Goal: Feedback & Contribution: Submit feedback/report problem

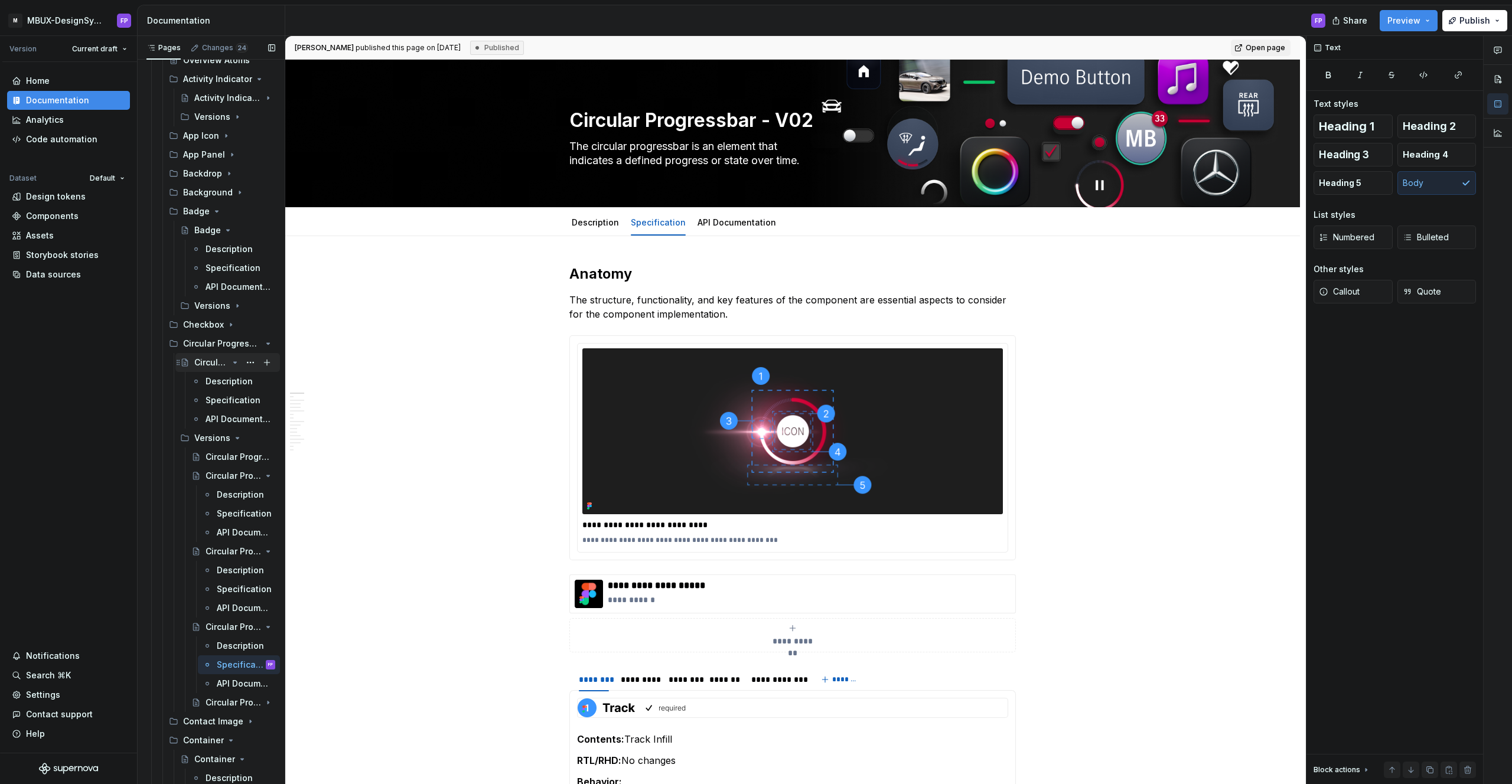
scroll to position [497, 0]
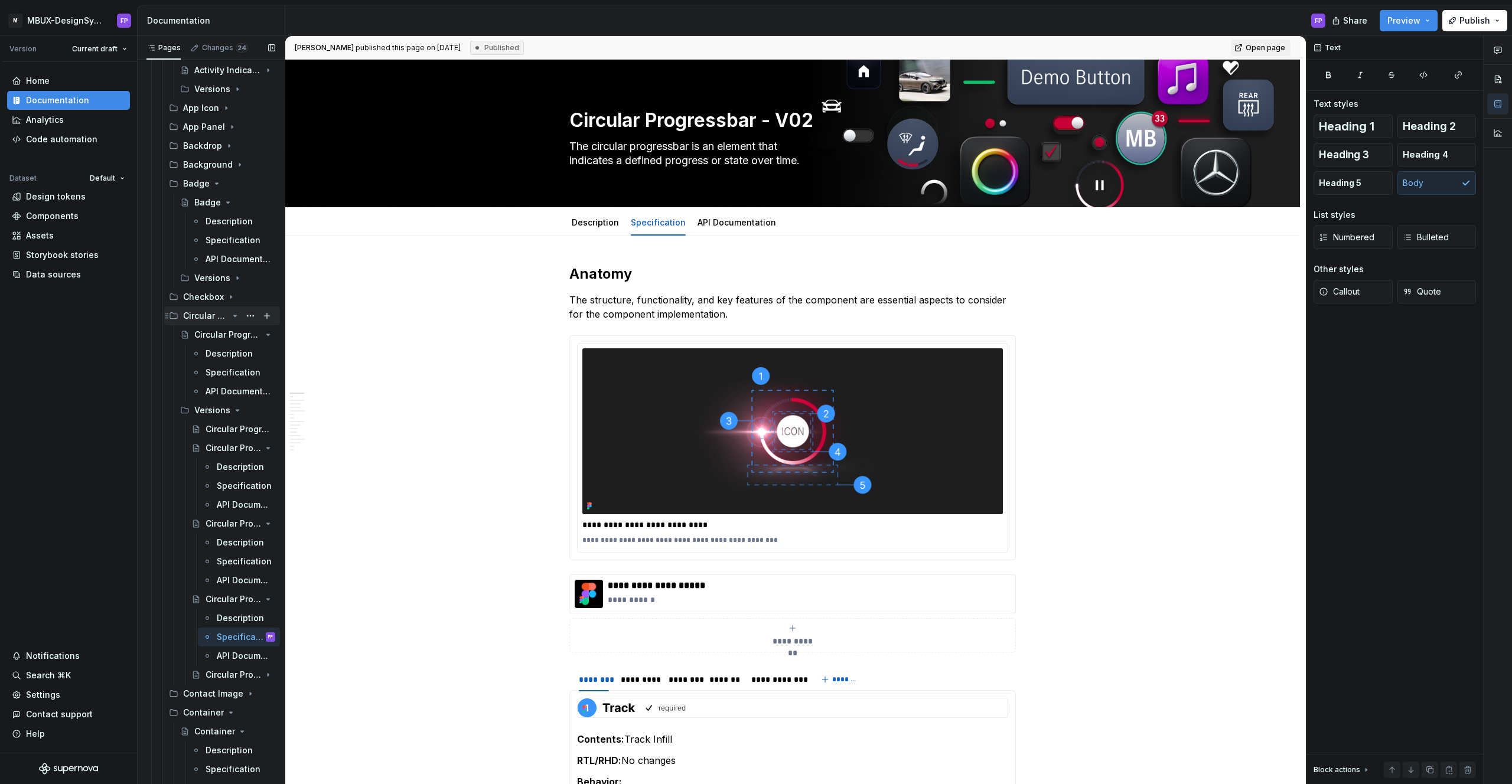
click at [232, 313] on icon "Page tree" at bounding box center [235, 316] width 10 height 10
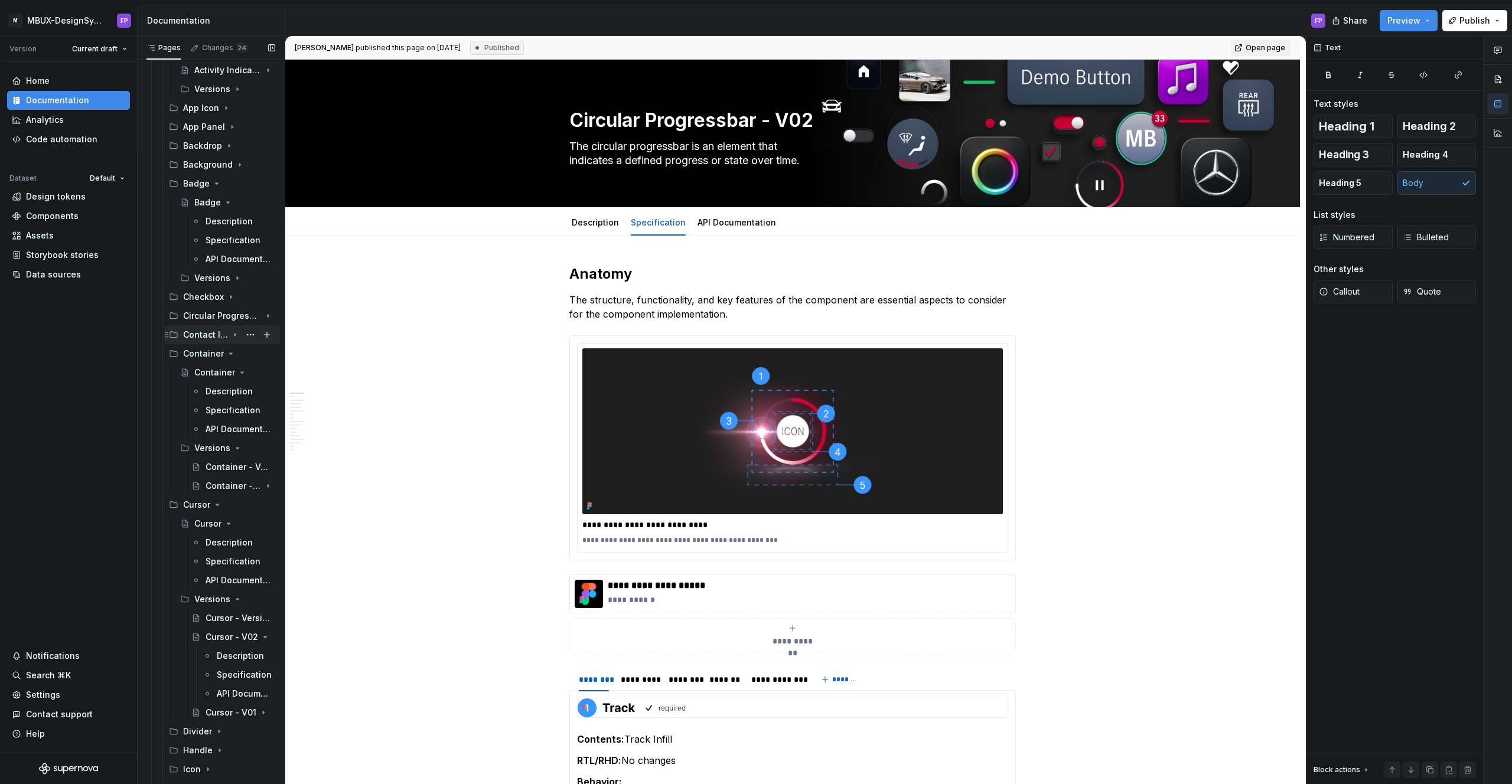
click at [222, 334] on div "Contact Image" at bounding box center [206, 335] width 45 height 12
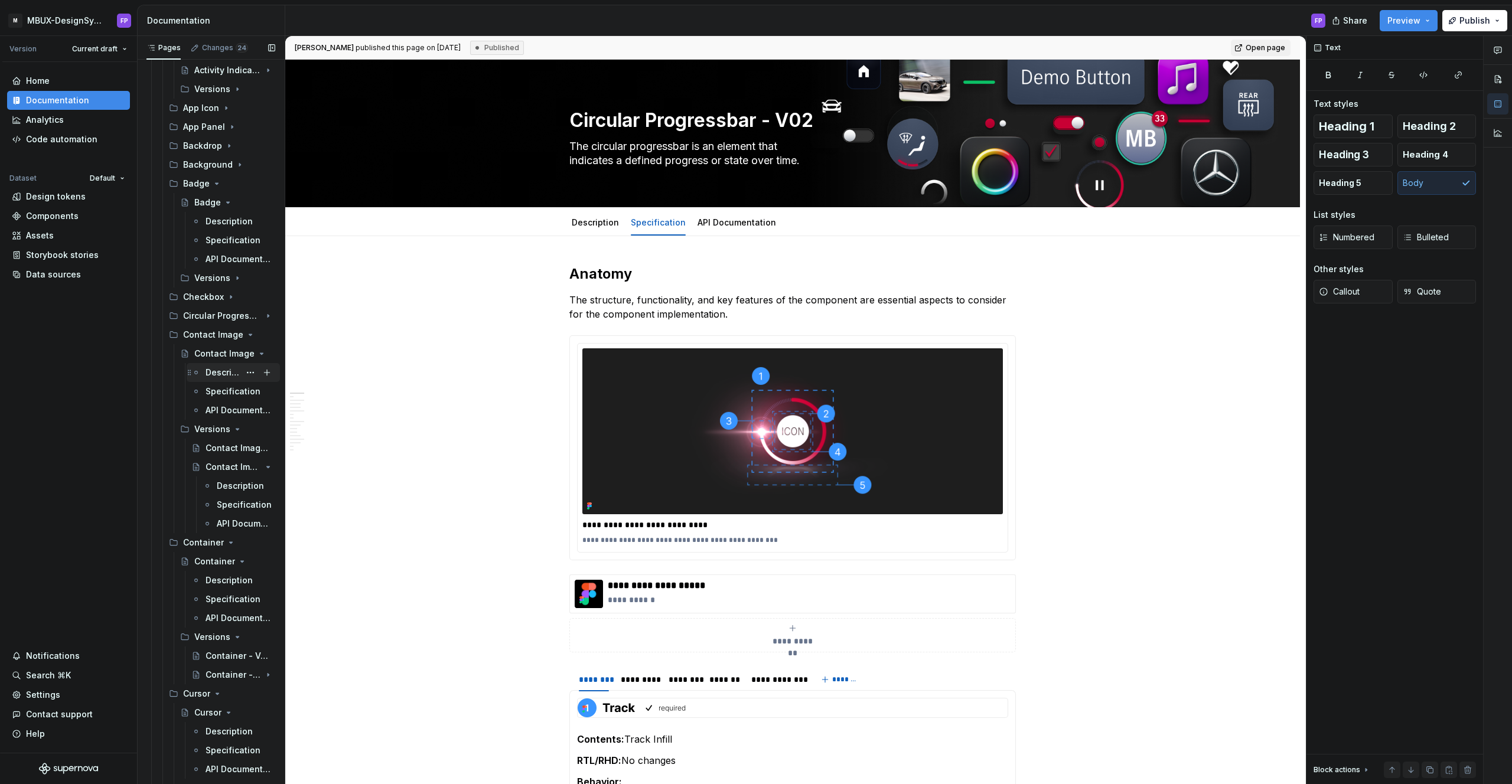
click at [215, 373] on div "Description" at bounding box center [223, 373] width 34 height 12
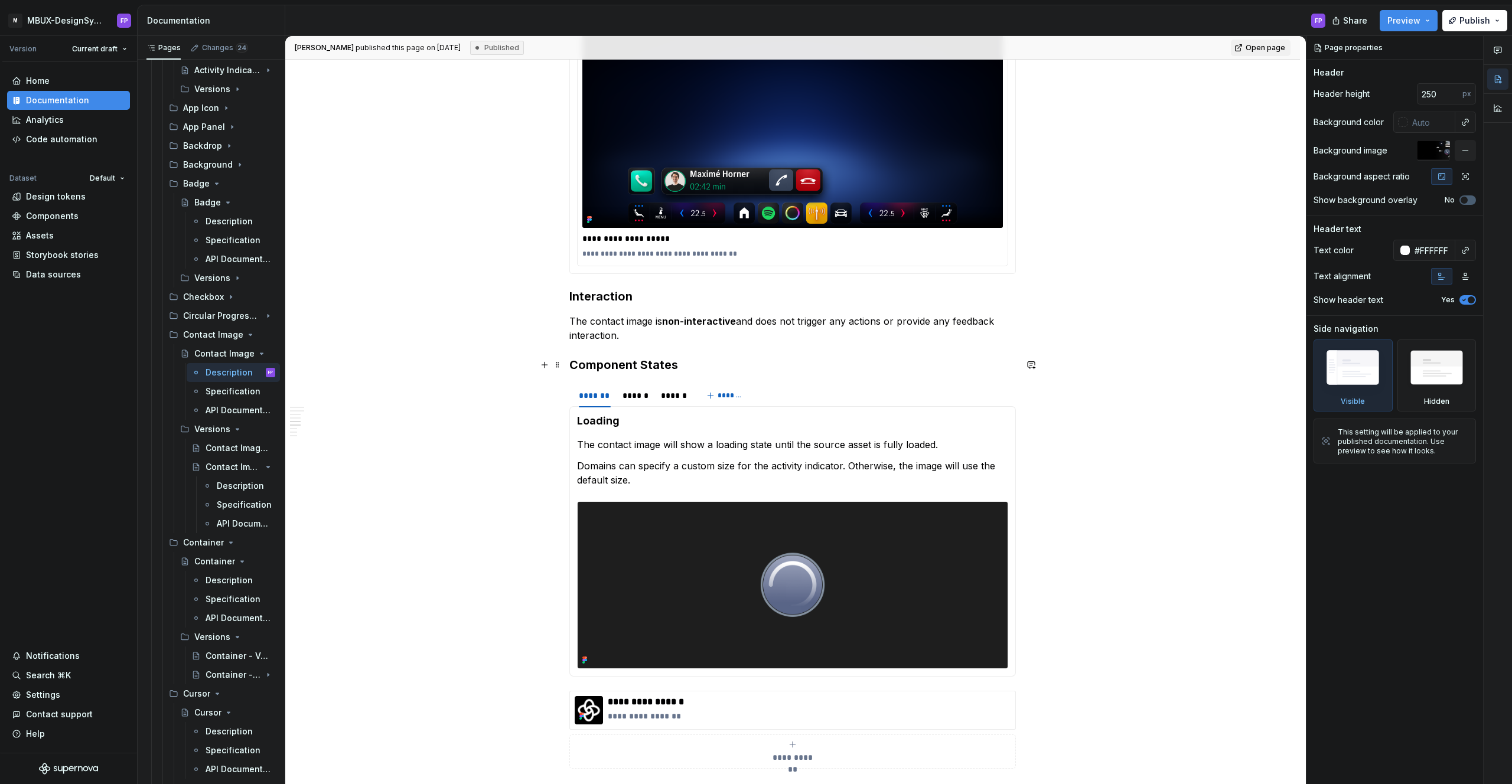
scroll to position [1360, 0]
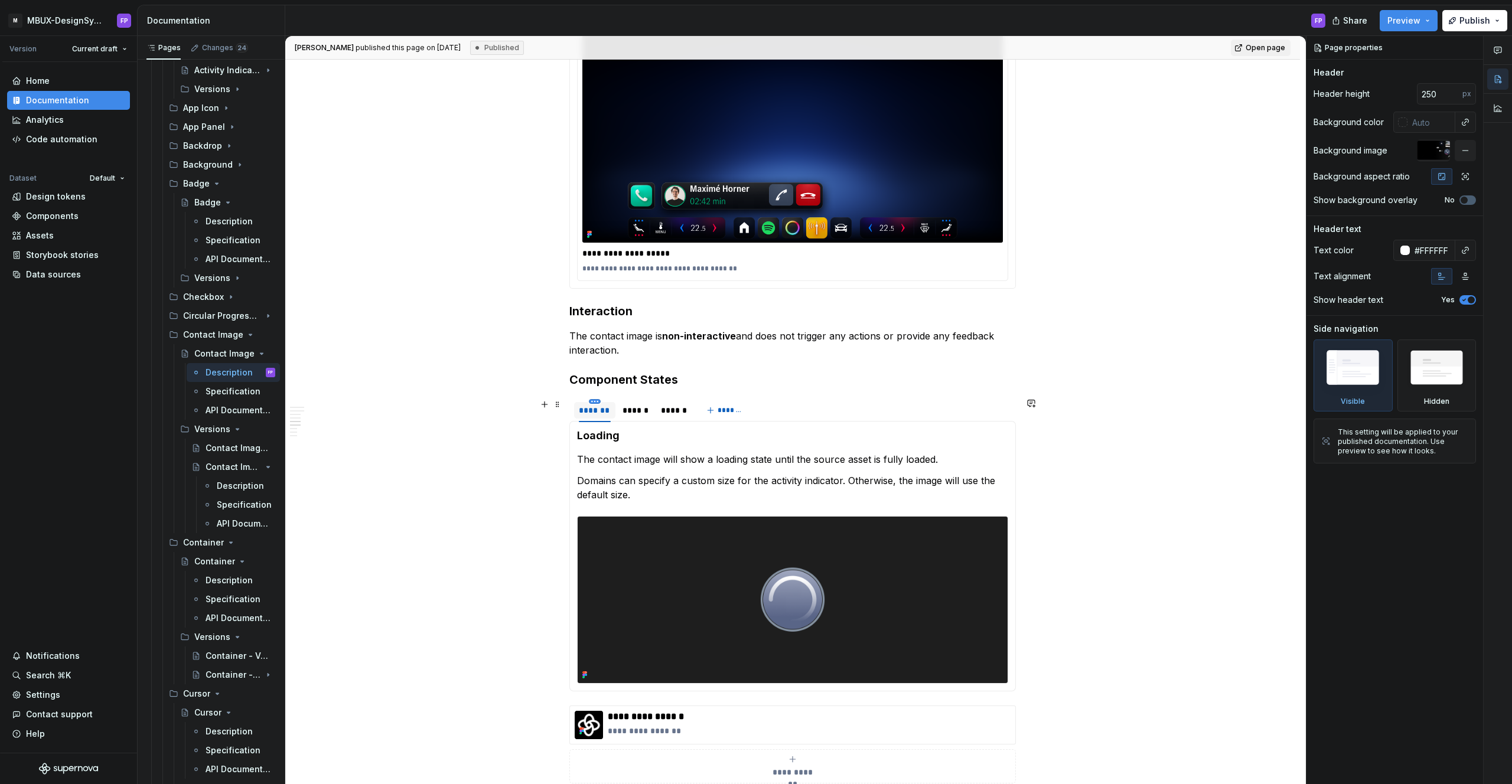
click at [596, 401] on html "M MBUX-DesignSystem FP Version Current draft Home Documentation Analytics Code …" at bounding box center [756, 392] width 1512 height 784
click at [632, 496] on div "Delete tab" at bounding box center [652, 499] width 76 height 12
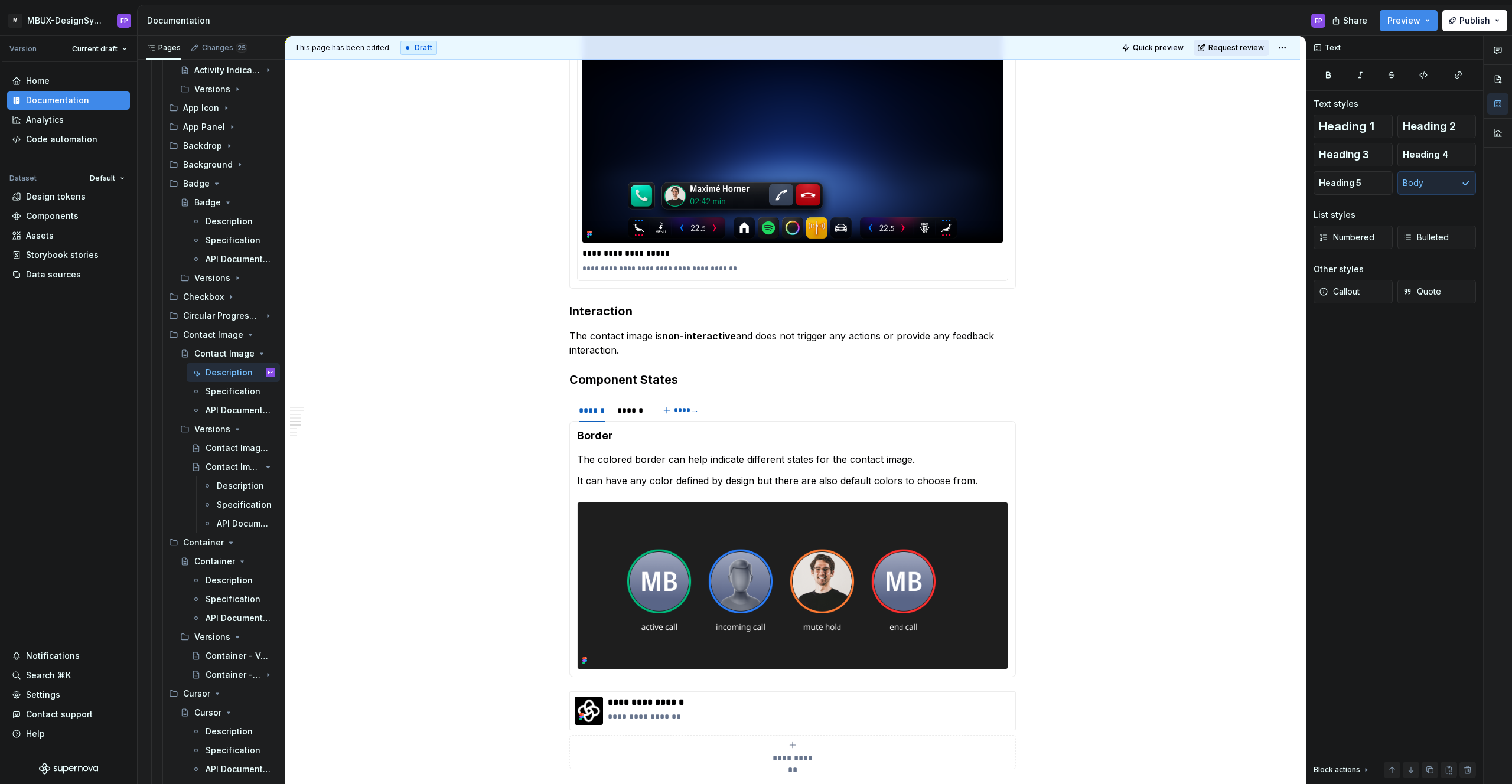
click at [1217, 50] on button "Request review" at bounding box center [1231, 48] width 76 height 16
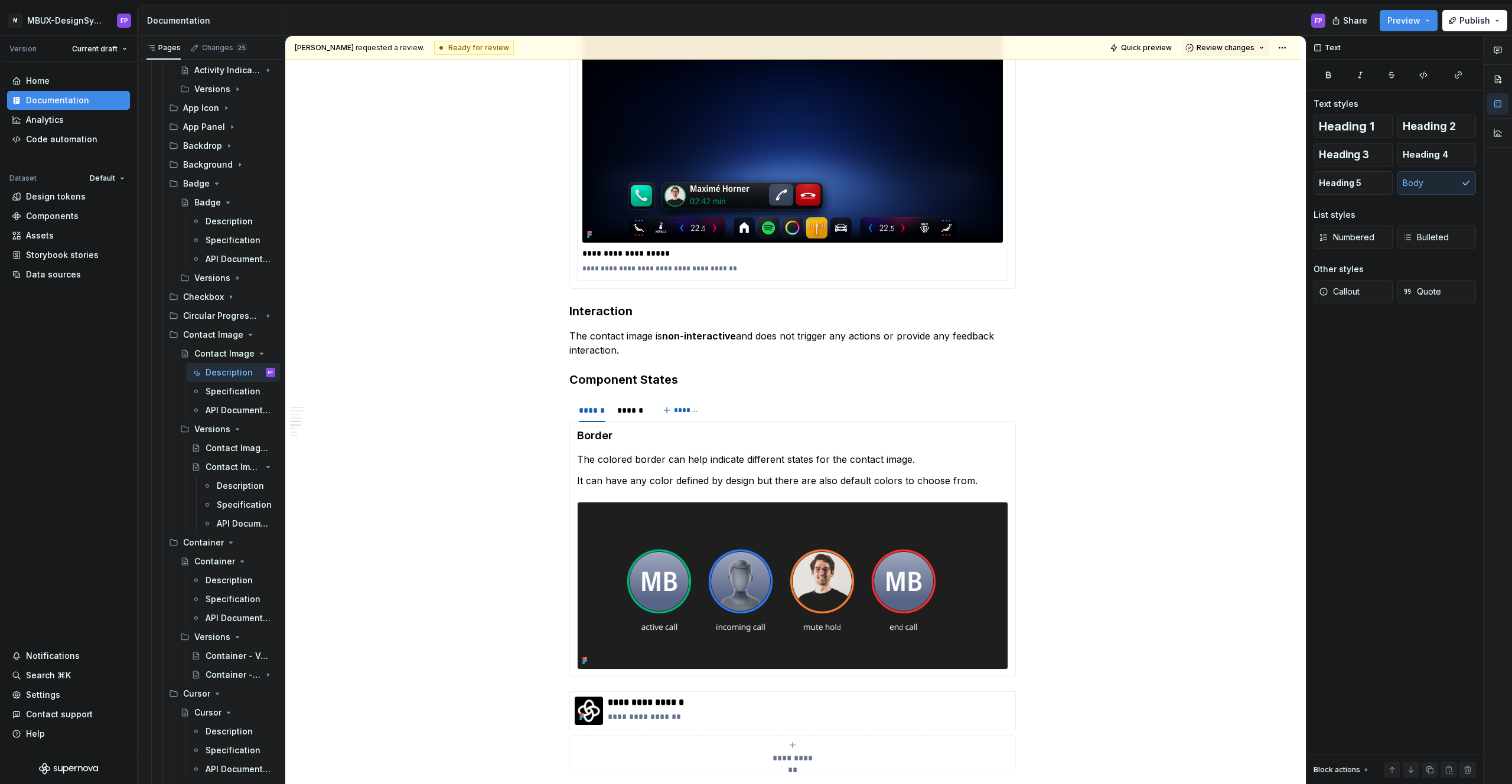
click at [1217, 50] on span "Review changes" at bounding box center [1225, 47] width 58 height 10
click at [1208, 68] on div "Suggestions" at bounding box center [1203, 70] width 10 height 10
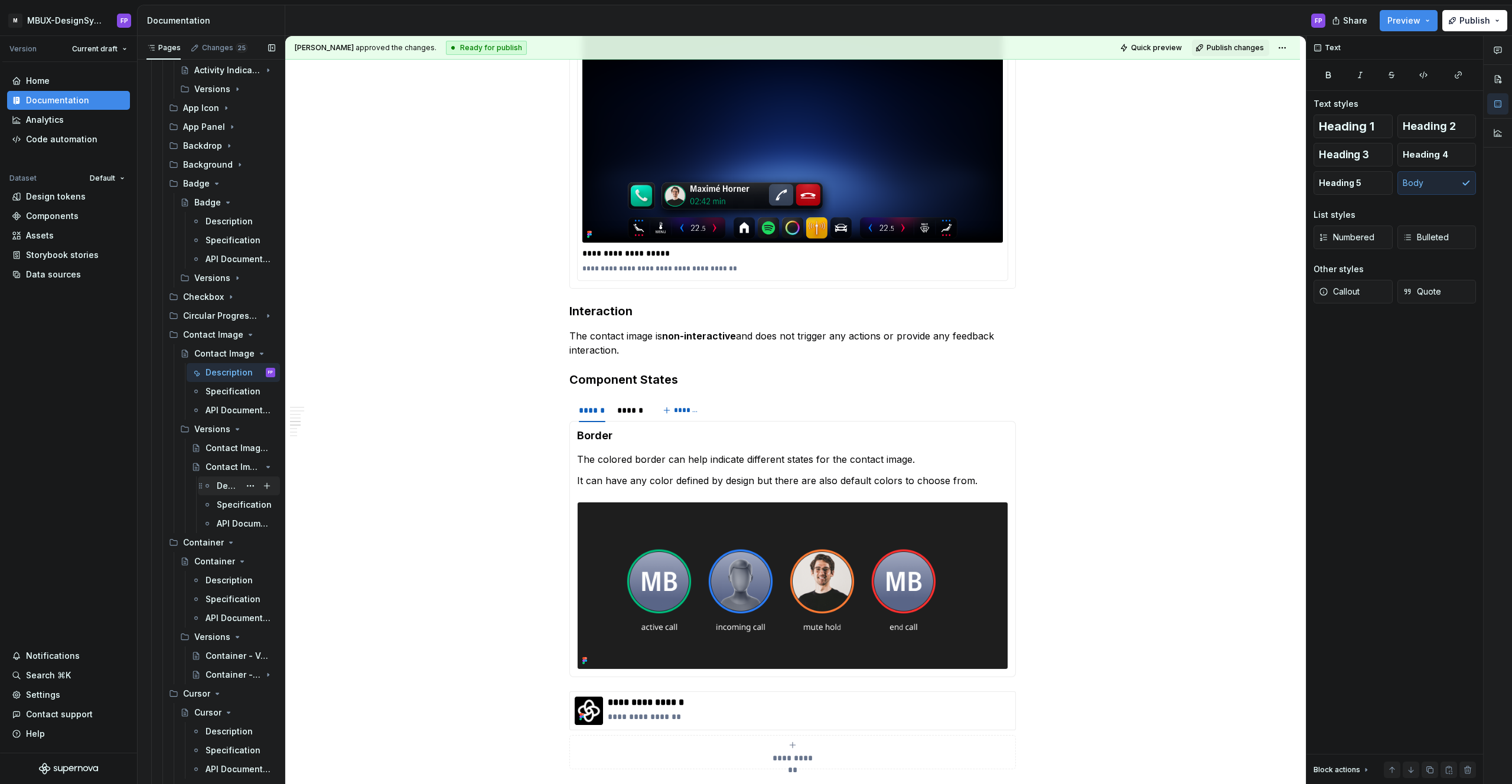
click at [223, 485] on div "Description" at bounding box center [228, 486] width 23 height 12
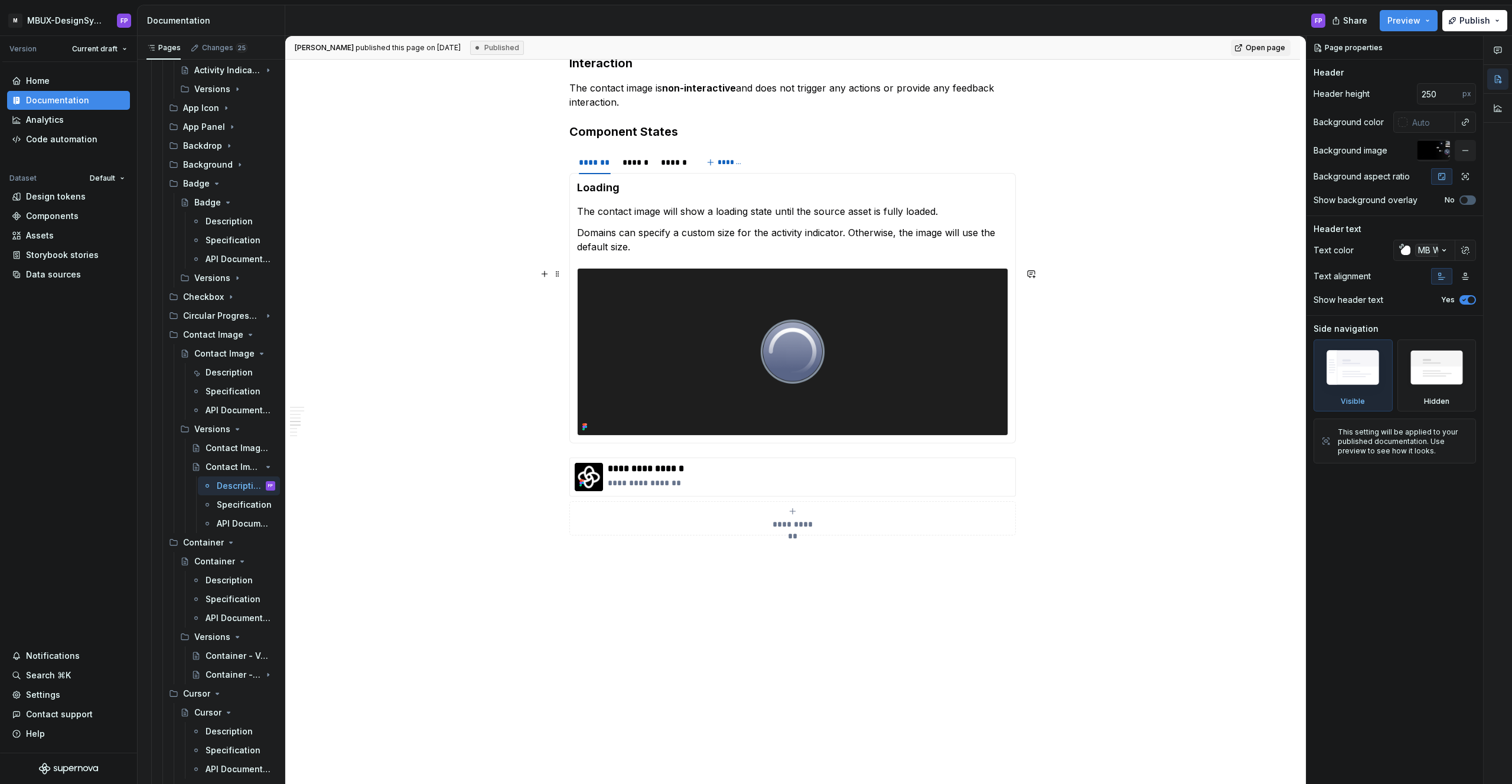
scroll to position [1578, 0]
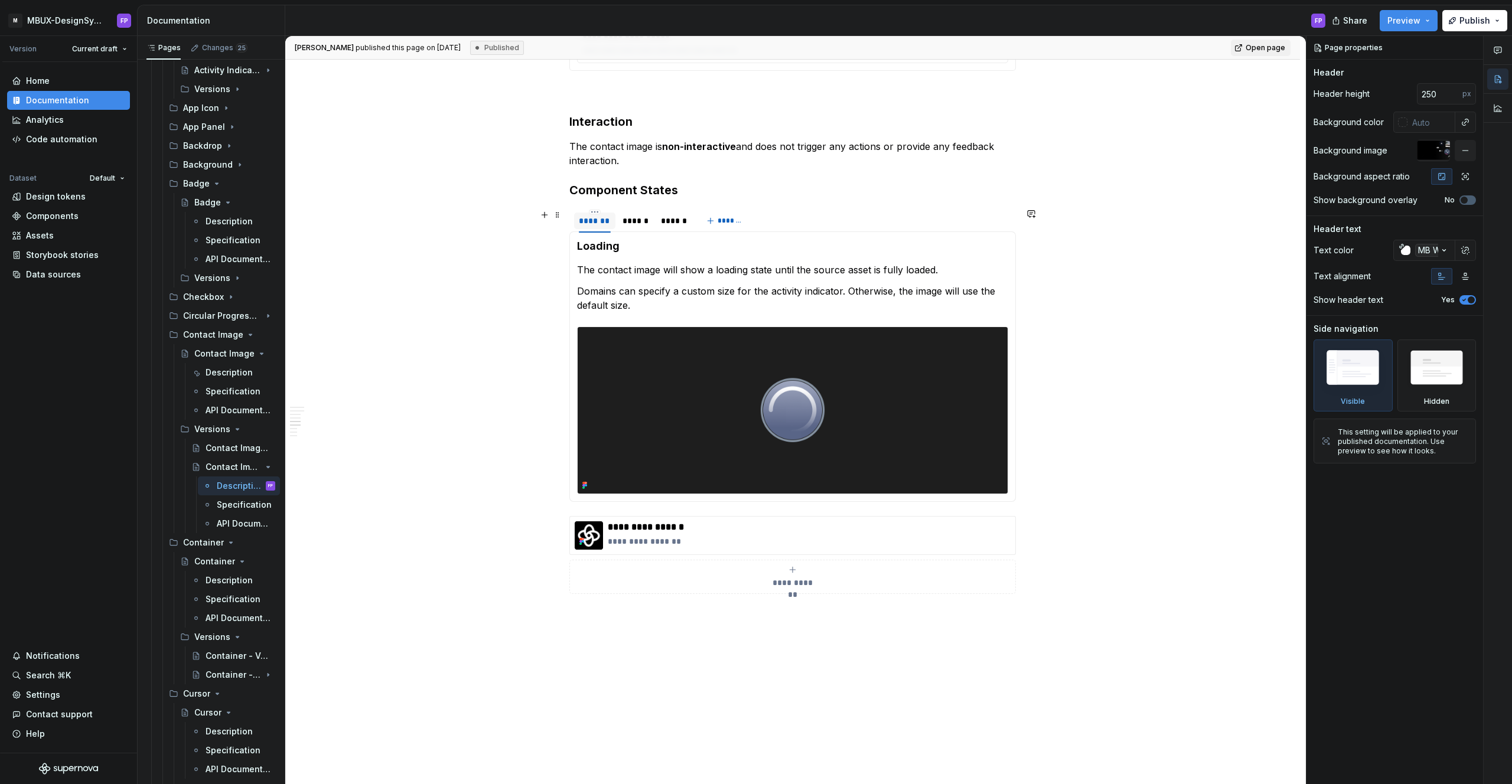
click at [598, 219] on div "*******" at bounding box center [595, 221] width 32 height 12
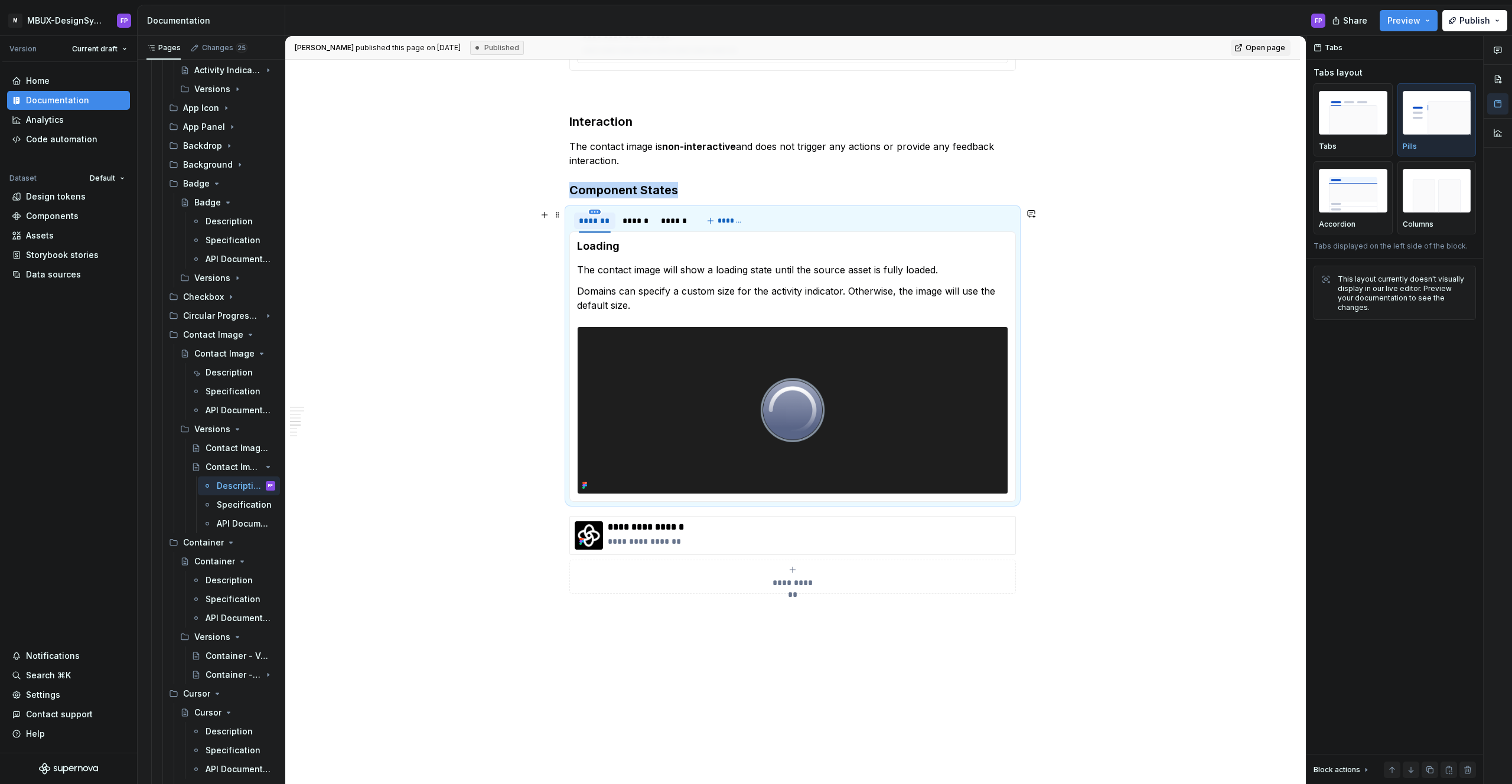
click at [598, 210] on html "M MBUX-DesignSystem FP Version Current draft Home Documentation Analytics Code …" at bounding box center [756, 392] width 1512 height 784
click at [833, 259] on html "M MBUX-DesignSystem FP Version Current draft Home Documentation Analytics Code …" at bounding box center [756, 392] width 1512 height 784
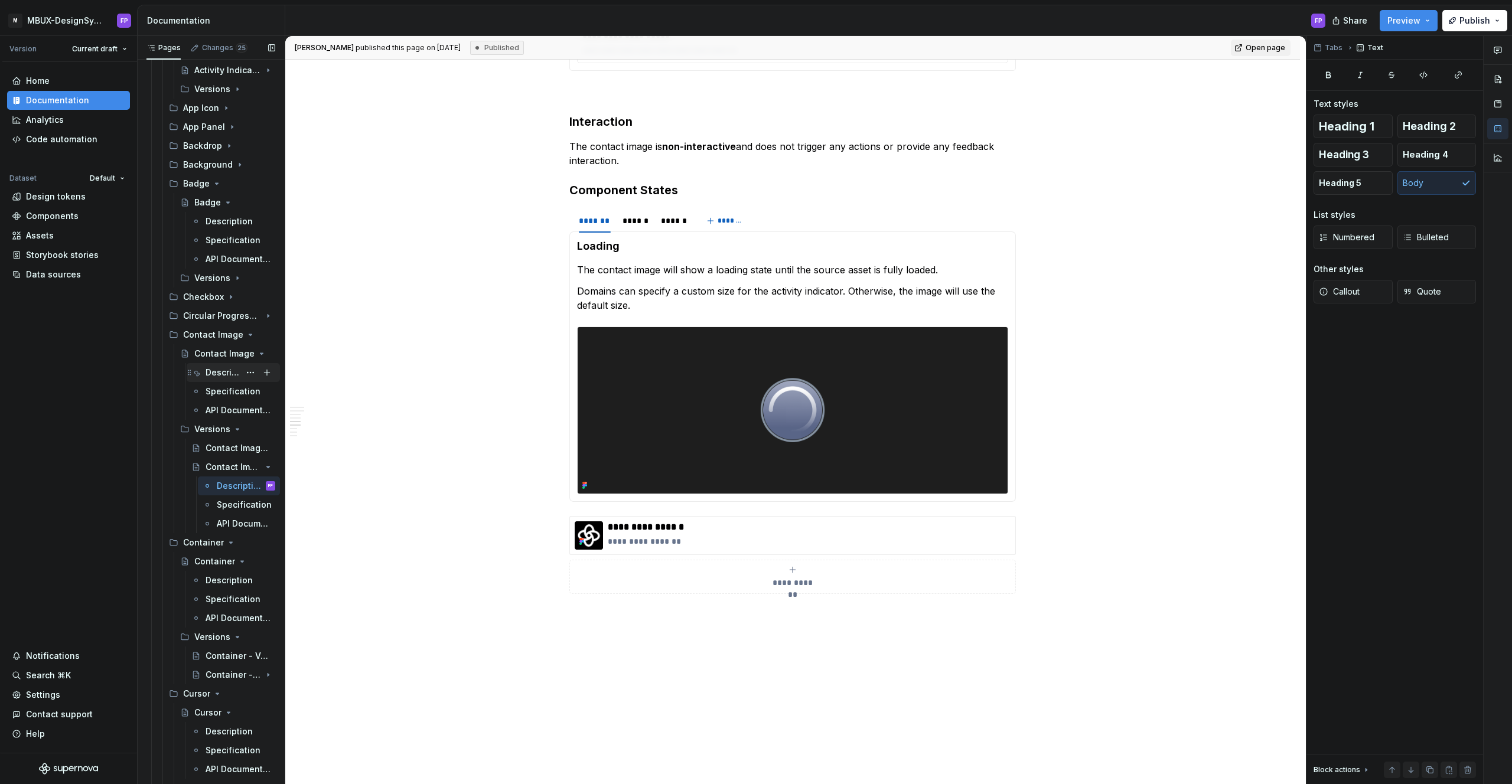
click at [215, 368] on div "Description" at bounding box center [223, 373] width 34 height 12
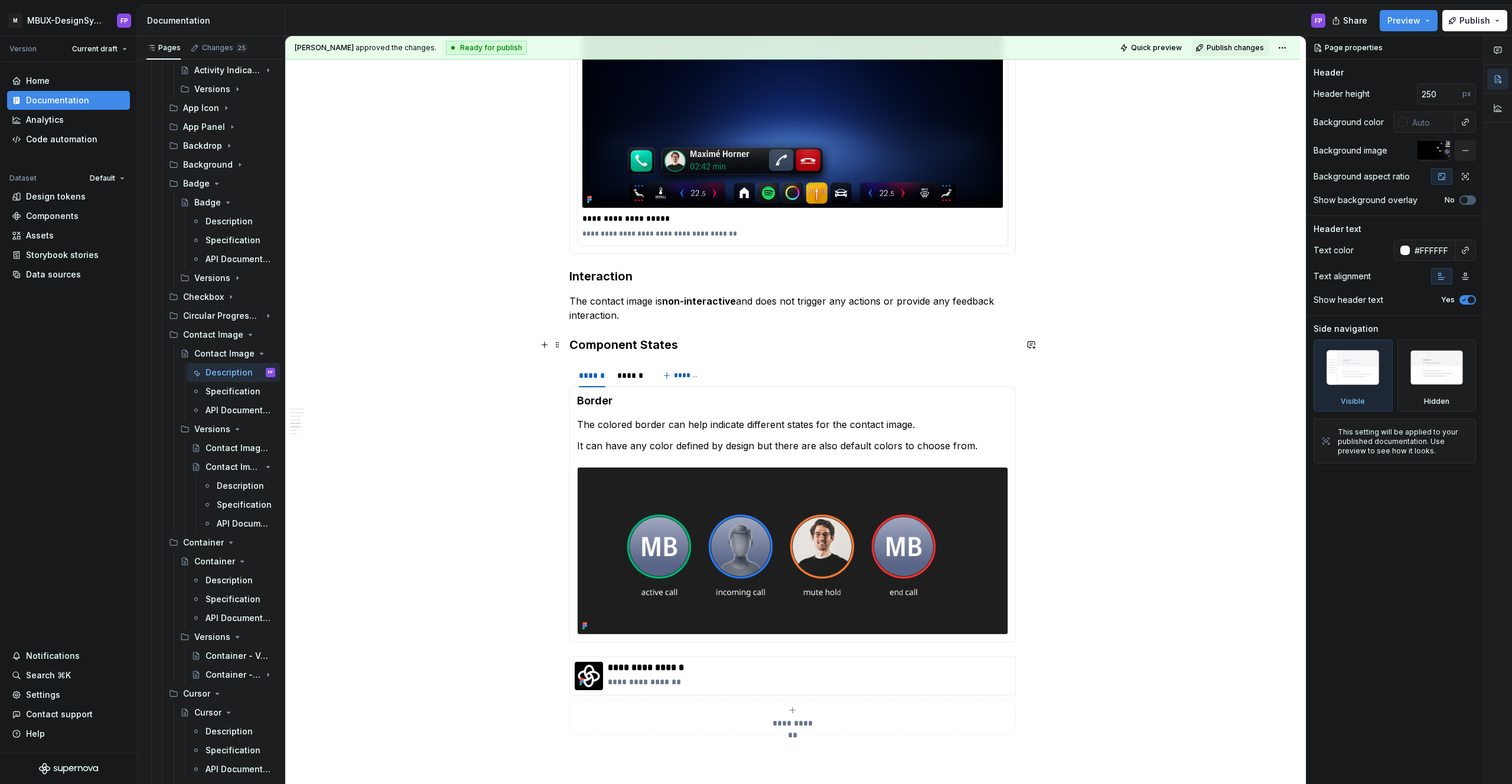
scroll to position [1593, 0]
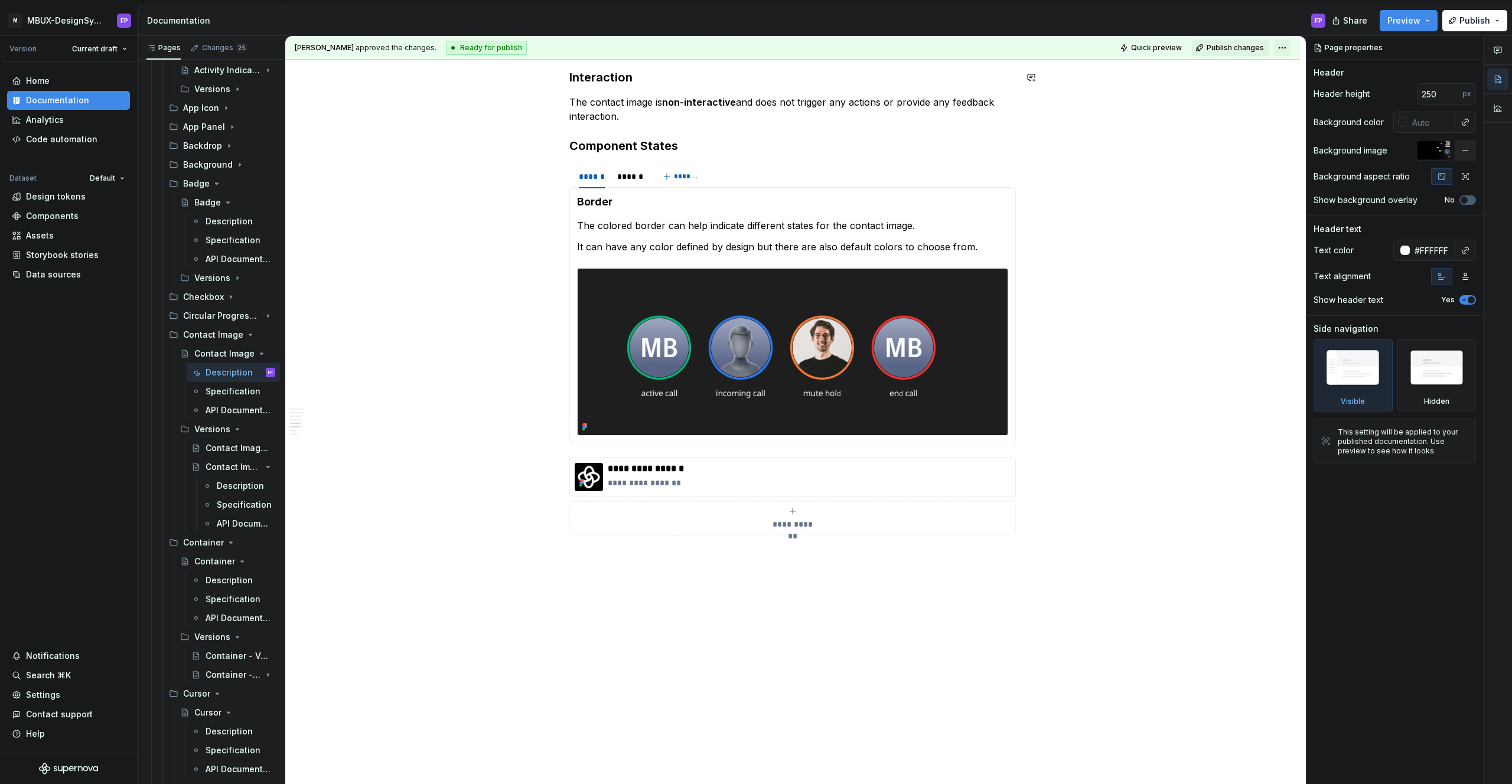
click at [1288, 49] on html "M MBUX-DesignSystem FP Version Current draft Home Documentation Analytics Code …" at bounding box center [756, 392] width 1512 height 784
type textarea "*"
click at [1193, 84] on html "M MBUX-DesignSystem FP Version Current draft Home Documentation Analytics Code …" at bounding box center [756, 392] width 1512 height 784
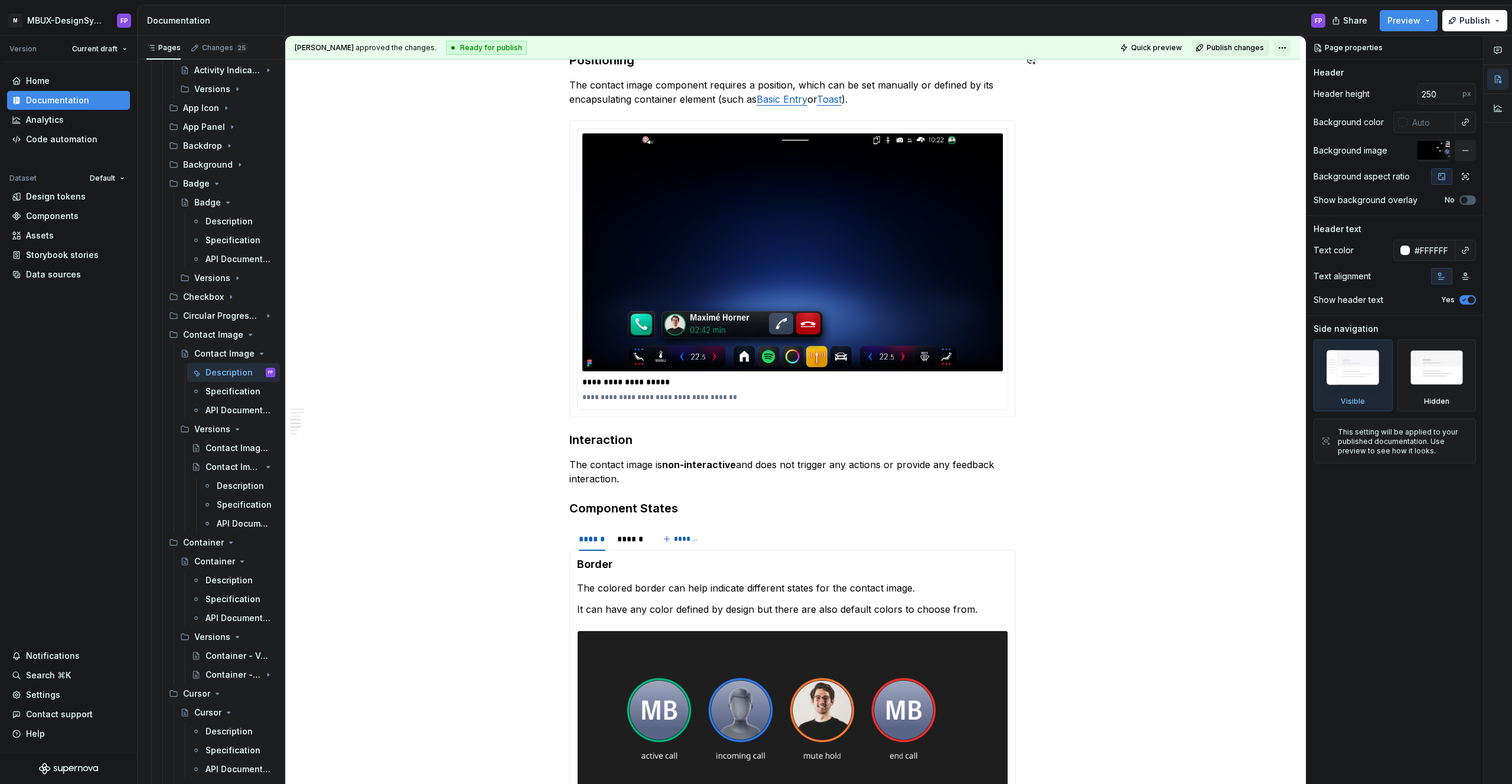
click at [1286, 47] on html "M MBUX-DesignSystem FP Version Current draft Home Documentation Analytics Code …" at bounding box center [756, 392] width 1512 height 784
click at [1324, 112] on div "Discard changes" at bounding box center [1340, 114] width 76 height 12
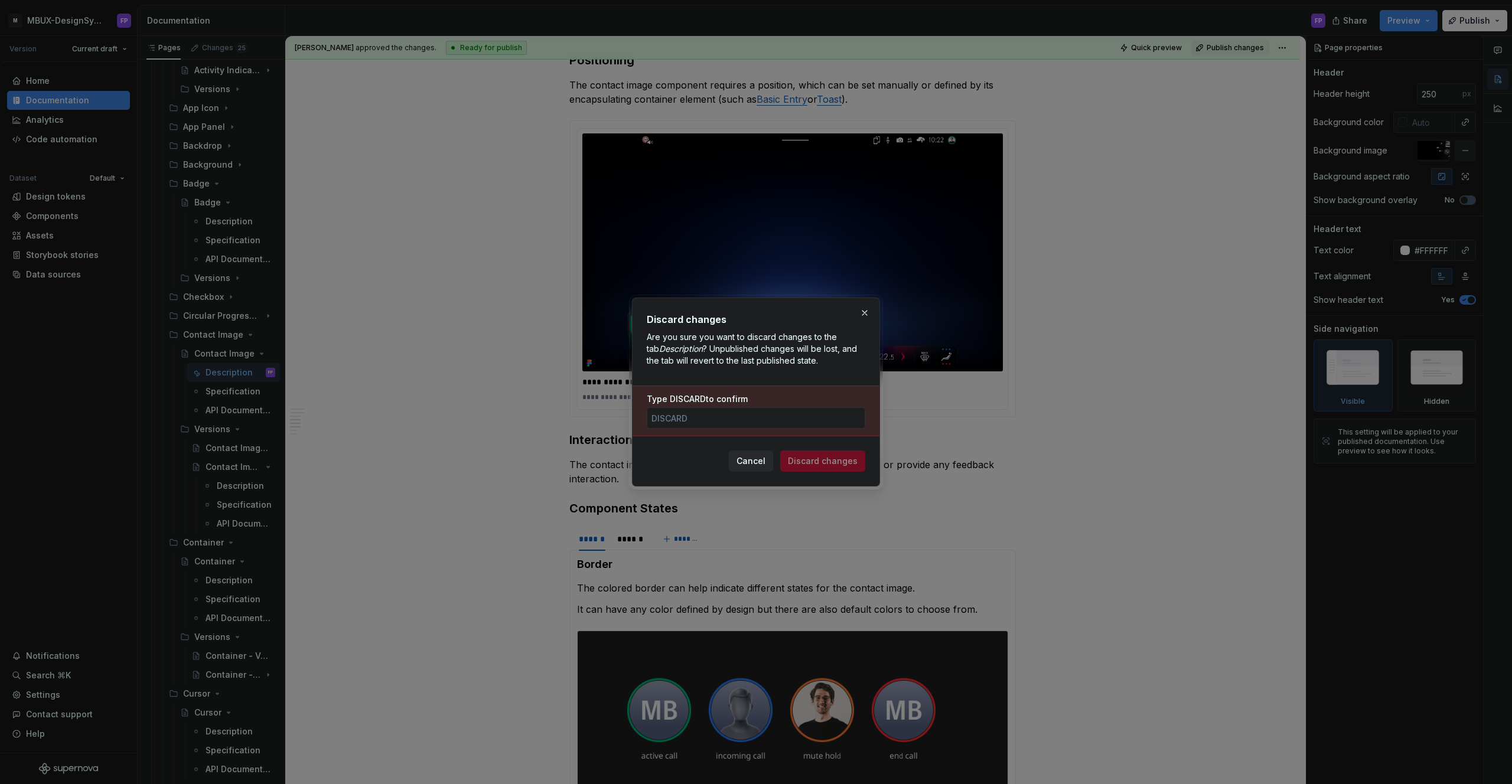
scroll to position [869, 0]
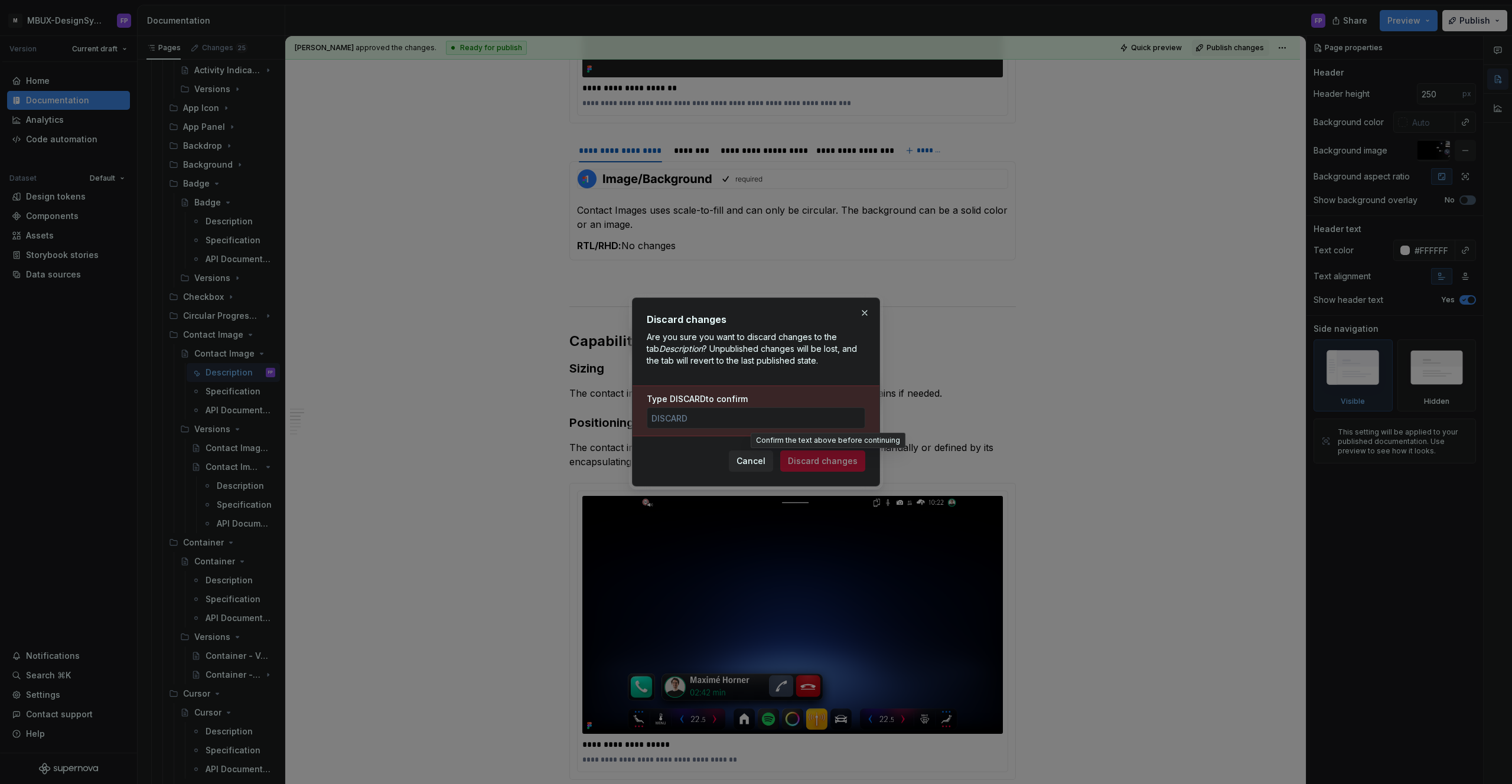
click at [818, 463] on span "Discard changes" at bounding box center [822, 461] width 85 height 21
click at [784, 410] on input "Type DISCARD to confirm" at bounding box center [755, 417] width 218 height 21
type input "DISCARD"
click at [836, 461] on span "Discard changes" at bounding box center [822, 461] width 70 height 12
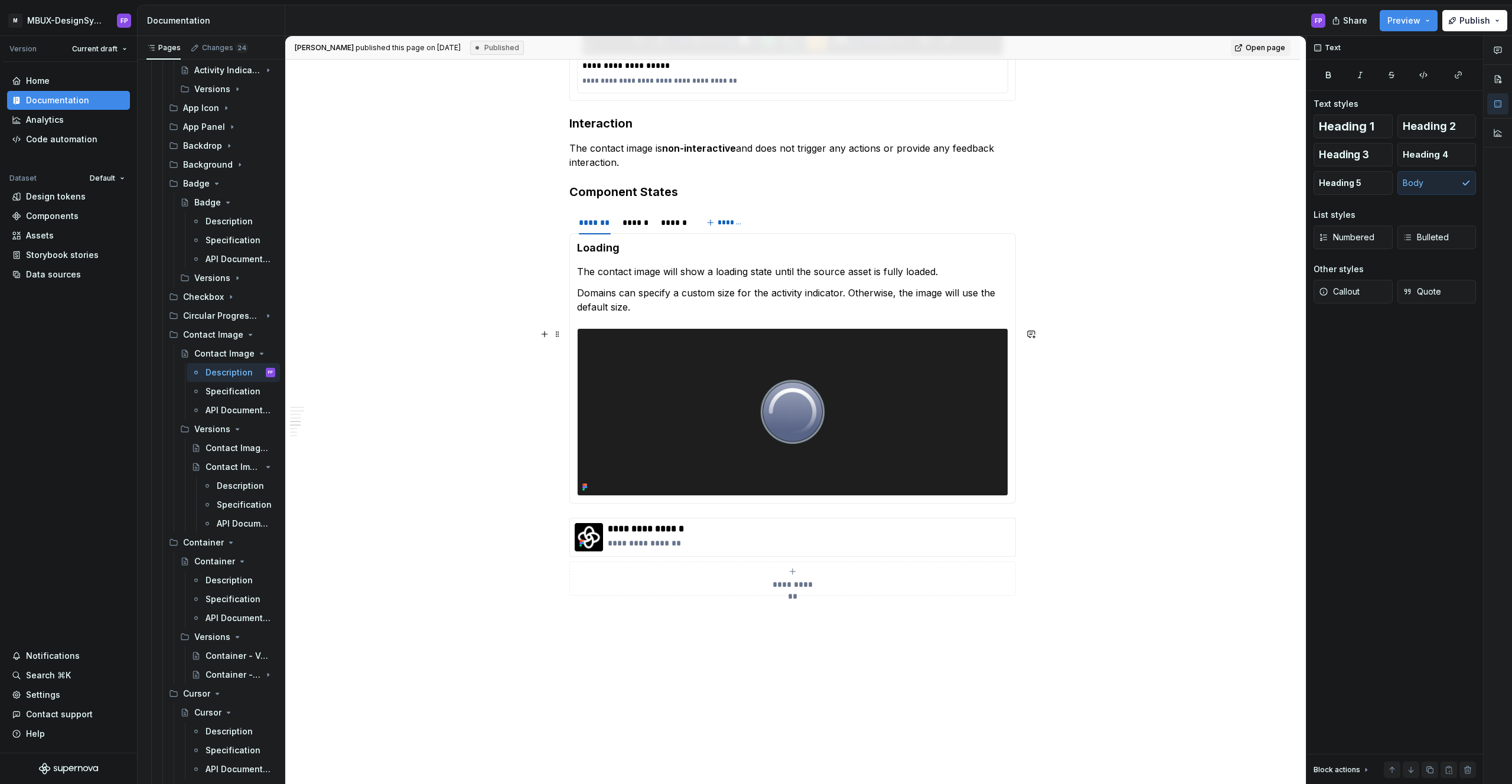
scroll to position [1549, 0]
type textarea "*"
